Goal: Task Accomplishment & Management: Manage account settings

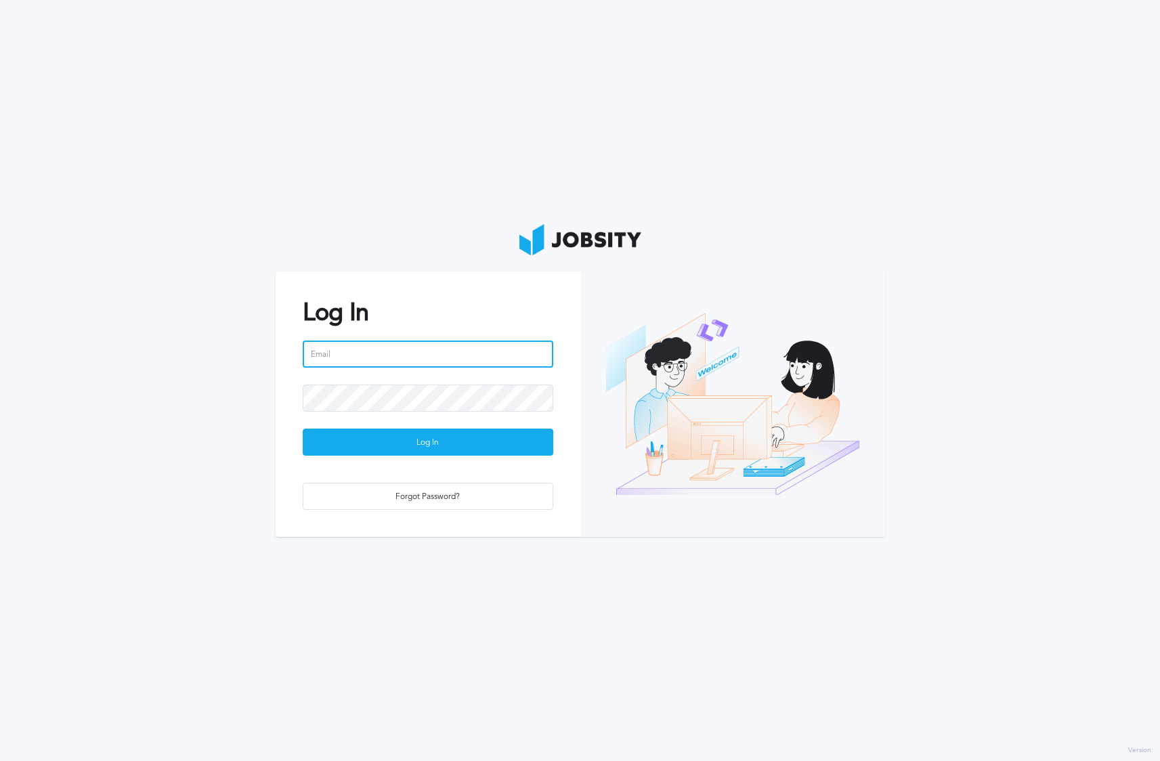
click at [388, 348] on input "email" at bounding box center [428, 354] width 251 height 27
type input "[EMAIL_ADDRESS][DOMAIN_NAME]"
click at [295, 406] on div "Log In [EMAIL_ADDRESS][DOMAIN_NAME] Log In Forgot Password?" at bounding box center [428, 403] width 305 height 265
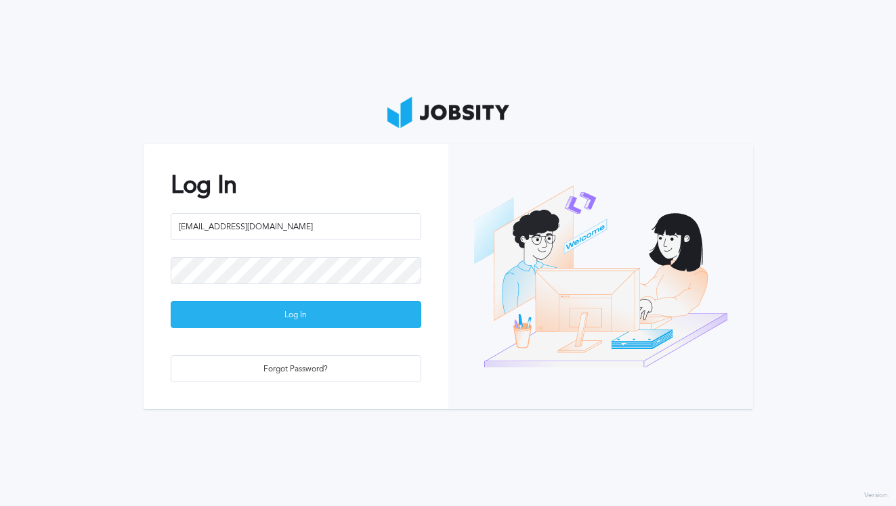
click at [370, 317] on div "Log In" at bounding box center [295, 315] width 249 height 27
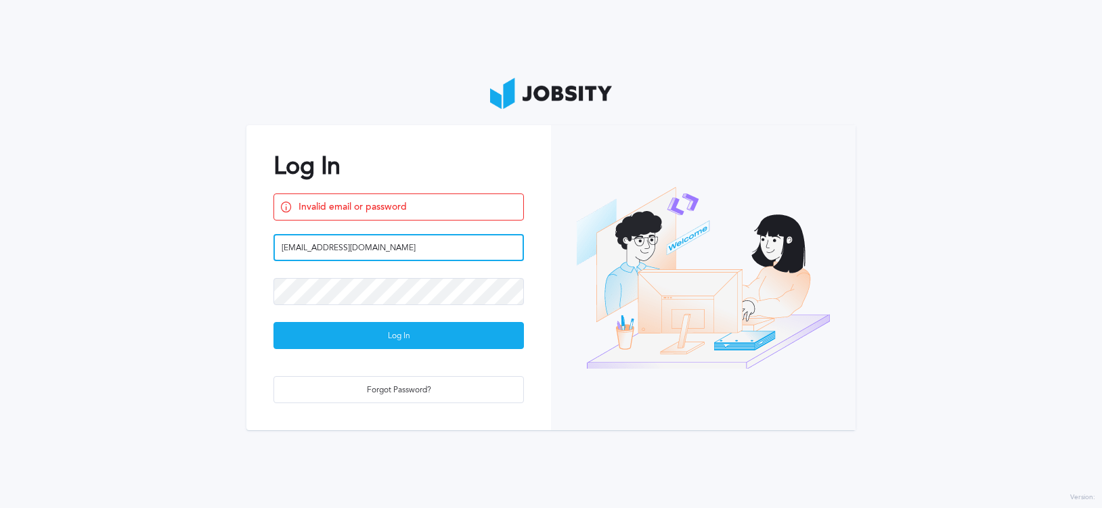
click at [313, 246] on input "[EMAIL_ADDRESS][DOMAIN_NAME]" at bounding box center [399, 247] width 251 height 27
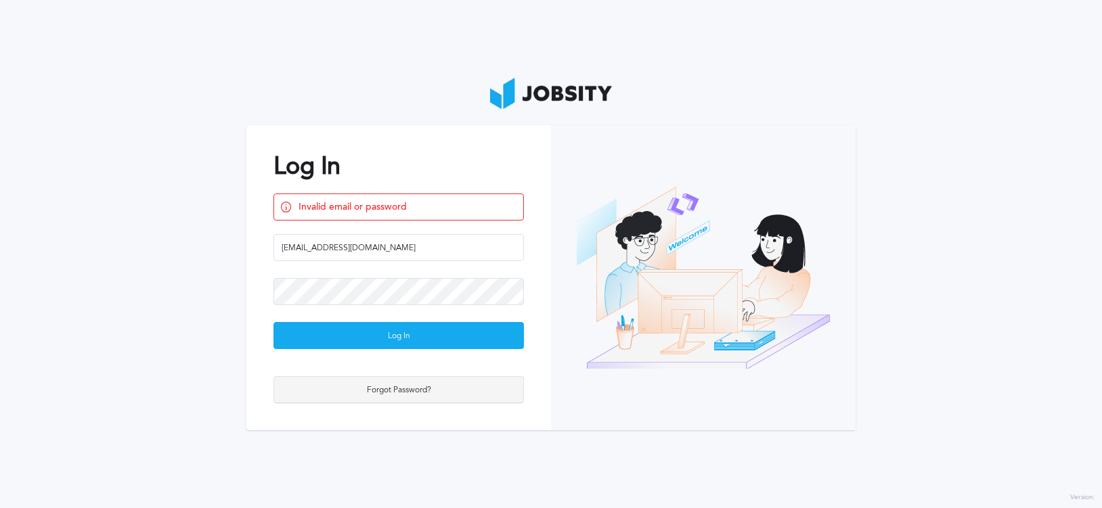
click at [396, 383] on div "Forgot Password?" at bounding box center [398, 390] width 249 height 27
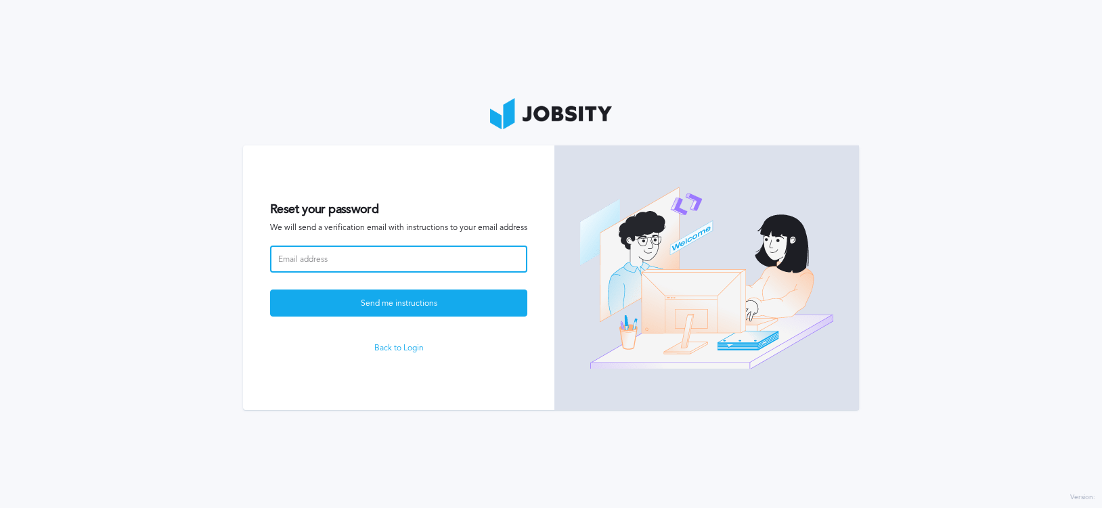
click at [374, 267] on input at bounding box center [398, 259] width 257 height 27
paste input "[EMAIL_ADDRESS][DOMAIN_NAME]"
type input "[EMAIL_ADDRESS][DOMAIN_NAME]"
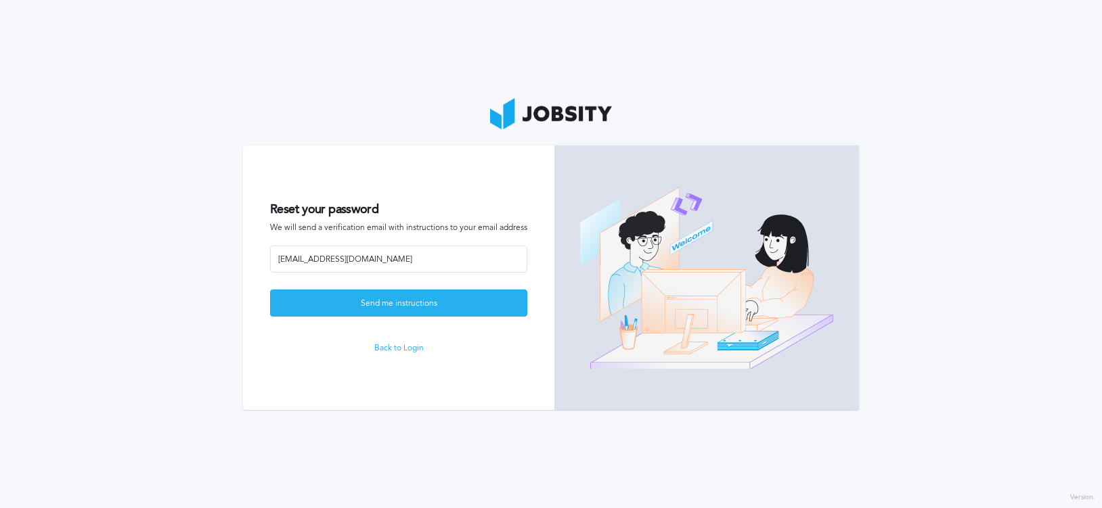
click at [330, 311] on div "Send me instructions" at bounding box center [399, 303] width 256 height 27
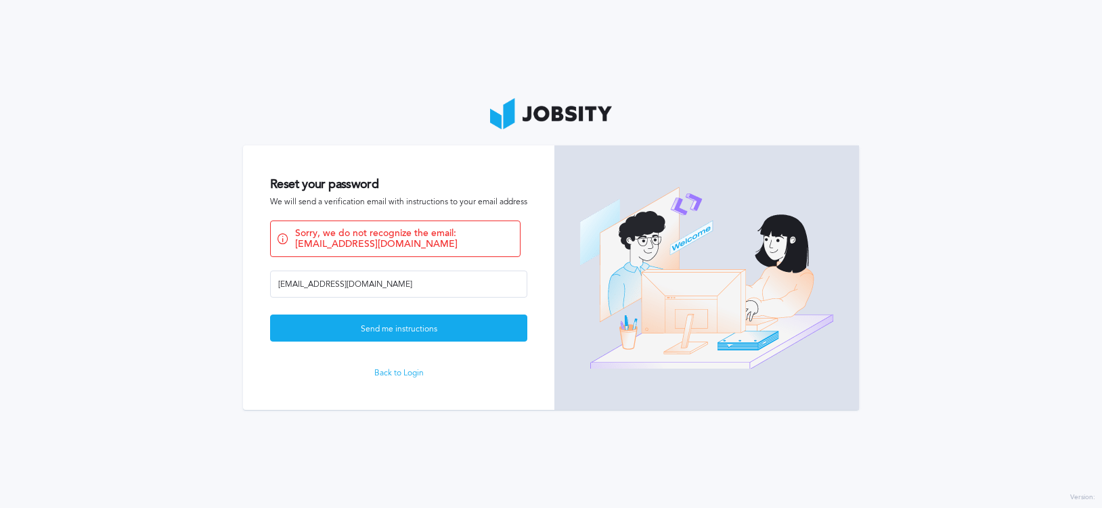
click at [406, 374] on link "Back to Login" at bounding box center [398, 373] width 257 height 9
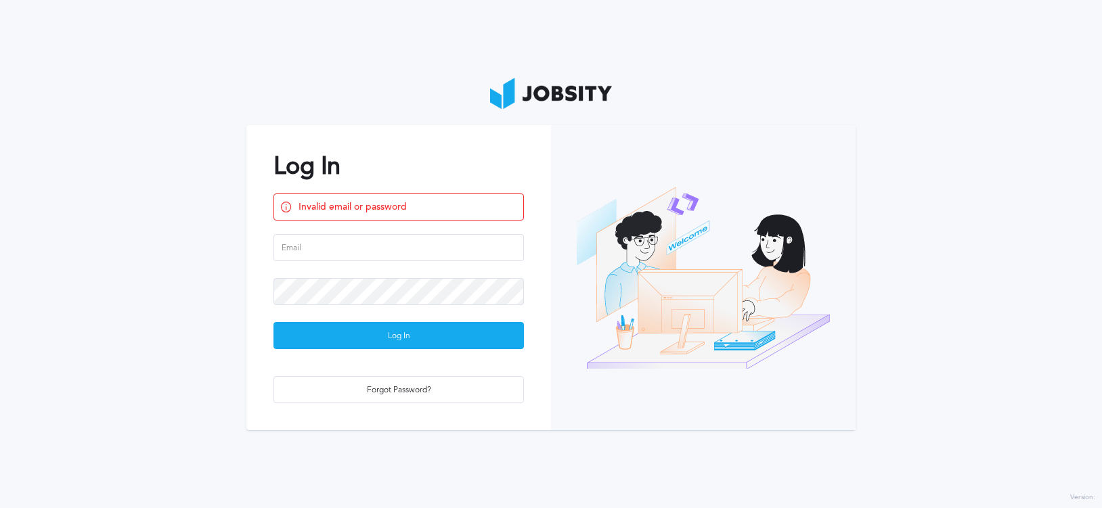
drag, startPoint x: 992, startPoint y: 322, endPoint x: 982, endPoint y: 332, distance: 14.8
click at [991, 323] on section "Log In Invalid email or password Log In Forgot Password?" at bounding box center [551, 254] width 1102 height 508
